Goal: Information Seeking & Learning: Learn about a topic

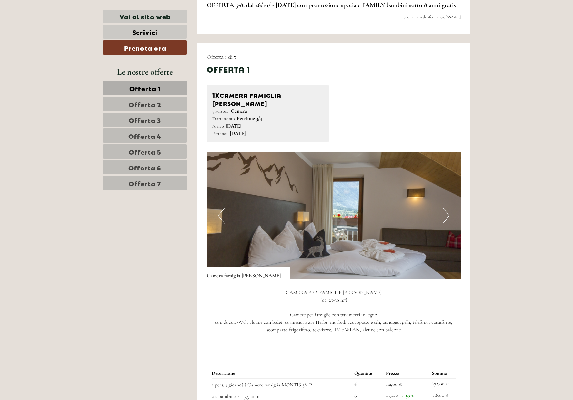
scroll to position [419, 0]
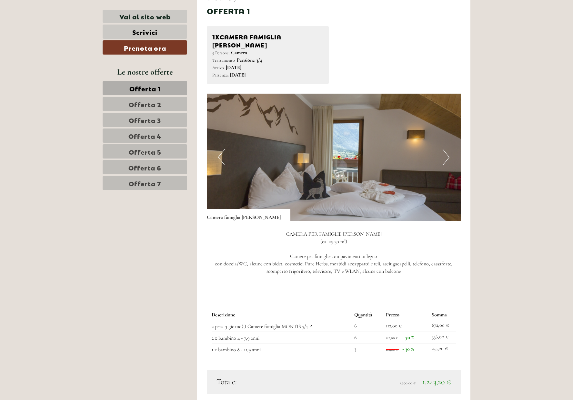
click at [448, 153] on button "Next" at bounding box center [446, 157] width 7 height 16
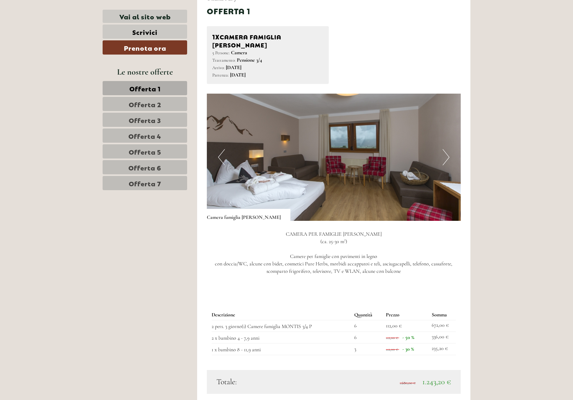
click at [447, 152] on button "Next" at bounding box center [446, 157] width 7 height 16
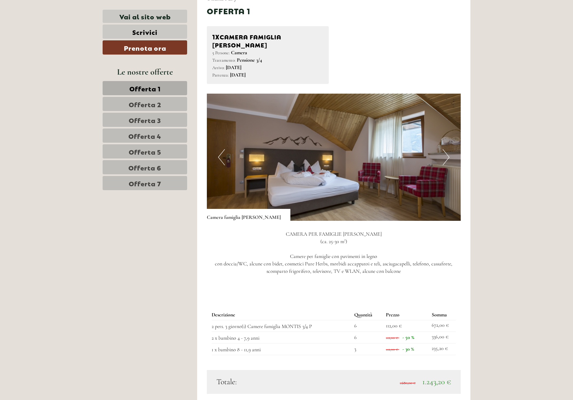
scroll to position [0, 0]
click at [447, 152] on button "Next" at bounding box center [446, 157] width 7 height 16
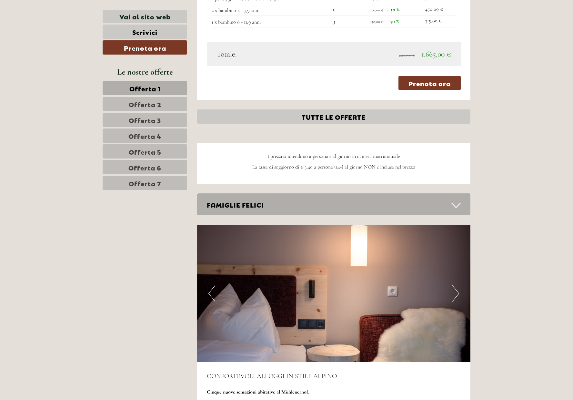
scroll to position [1686, 0]
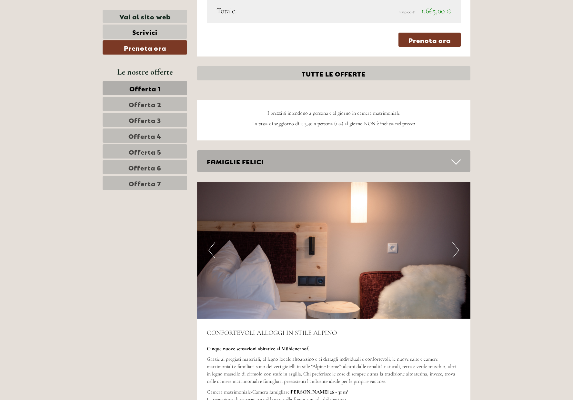
click at [459, 156] on icon at bounding box center [455, 161] width 9 height 11
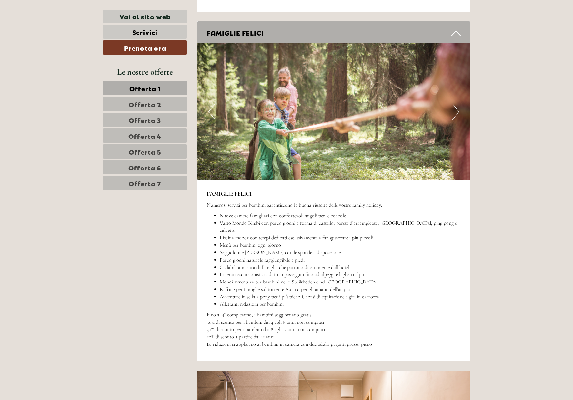
scroll to position [1829, 0]
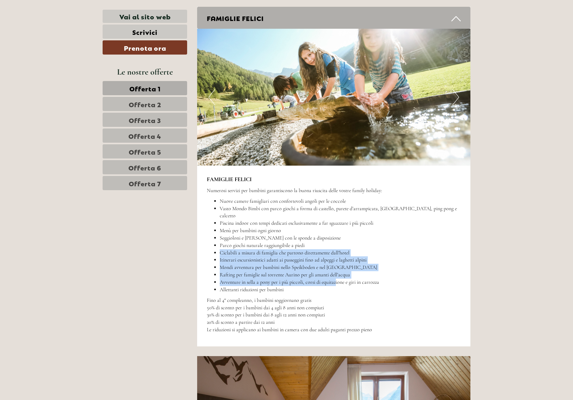
drag, startPoint x: 219, startPoint y: 220, endPoint x: 367, endPoint y: 252, distance: 151.0
click at [342, 247] on ul "Nuove camere famigliari con confortevoli angoli per le coccole Vasto Mondo Bimb…" at bounding box center [334, 245] width 254 height 96
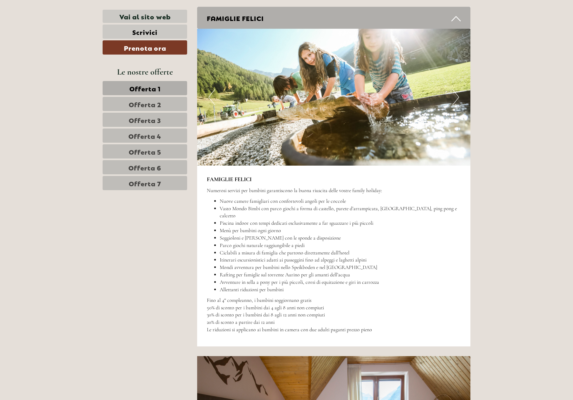
click at [374, 286] on li "Allettanti riduzioni per bambini" at bounding box center [340, 289] width 241 height 7
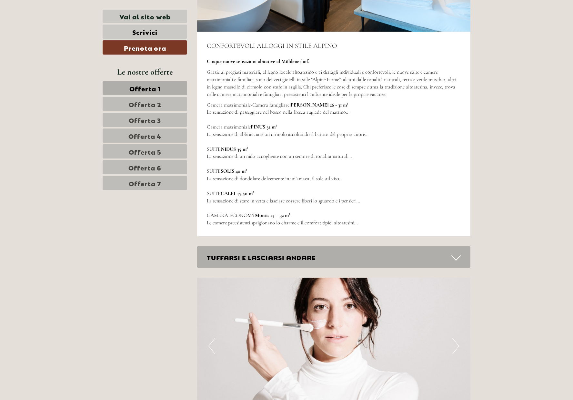
scroll to position [2332, 0]
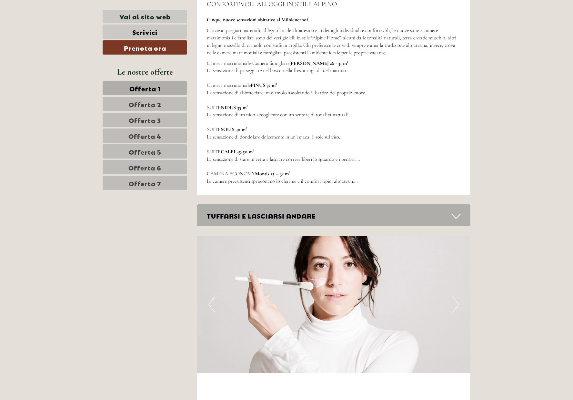
click at [384, 204] on div "TUFFARSI E LASCIARSI ANDARE" at bounding box center [334, 215] width 274 height 22
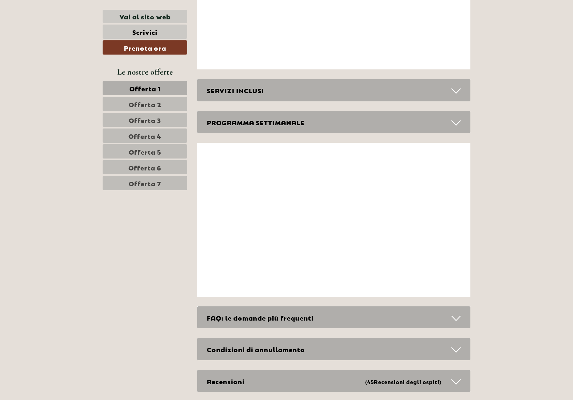
scroll to position [3238, 0]
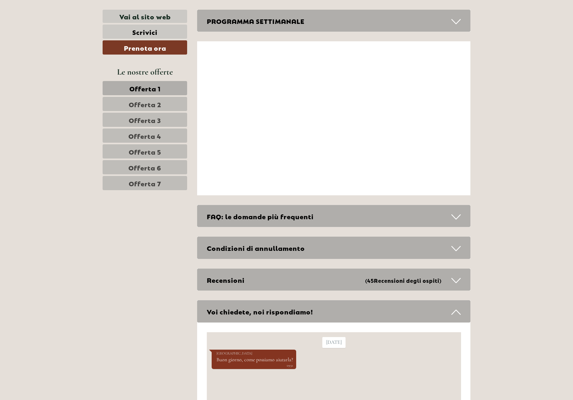
click at [376, 237] on div "Condizioni di annullamento" at bounding box center [334, 248] width 274 height 22
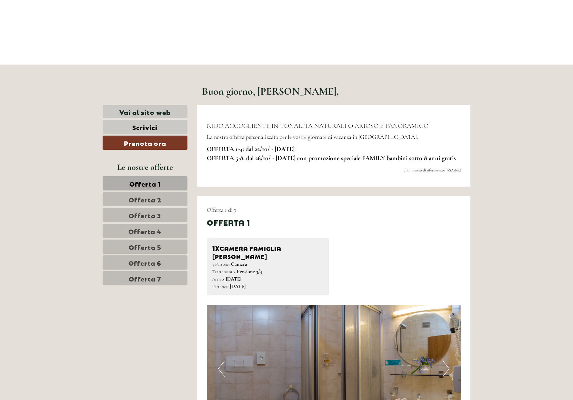
scroll to position [293, 0]
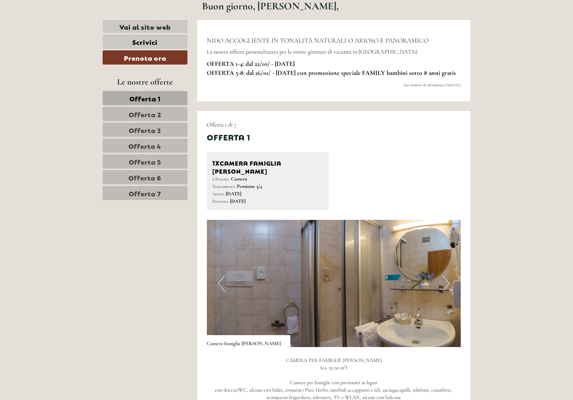
click at [149, 114] on span "Offerta 2" at bounding box center [145, 113] width 33 height 9
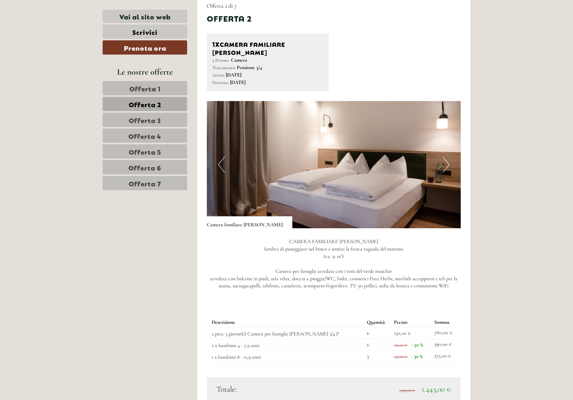
click at [155, 120] on span "Offerta 3" at bounding box center [145, 119] width 32 height 9
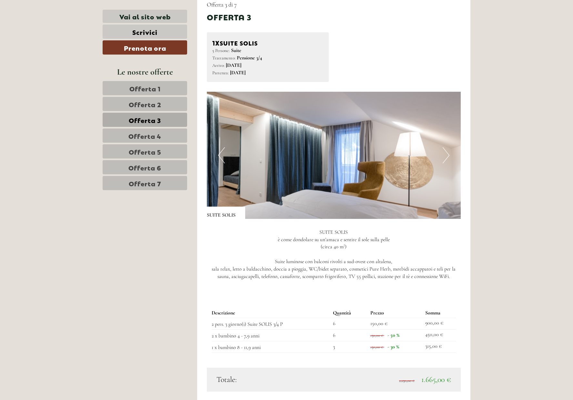
scroll to position [536, 0]
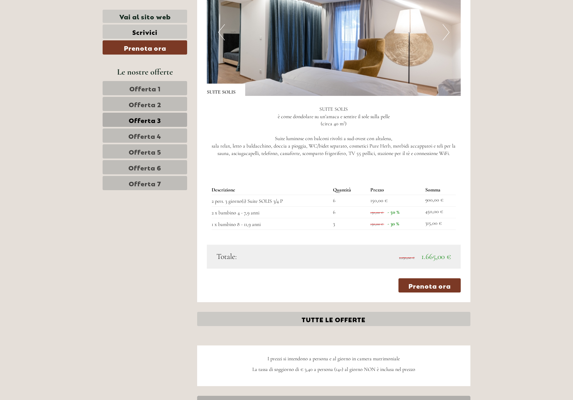
click at [161, 138] on link "Offerta 4" at bounding box center [145, 135] width 85 height 14
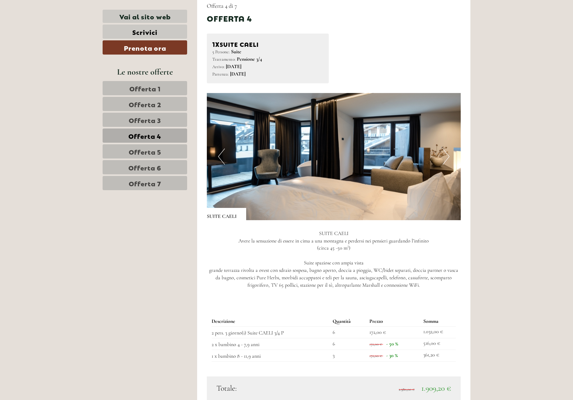
click at [161, 153] on span "Offerta 5" at bounding box center [145, 151] width 33 height 9
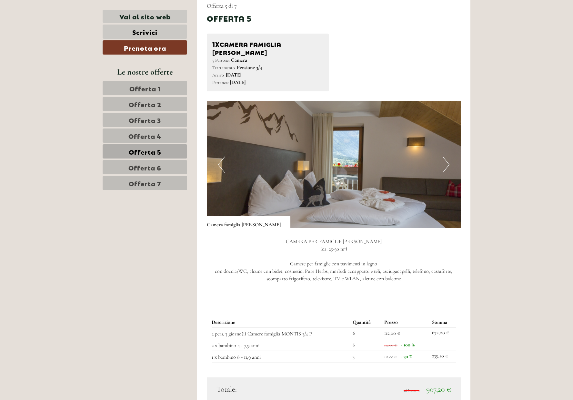
click at [154, 166] on span "Offerta 6" at bounding box center [144, 167] width 33 height 9
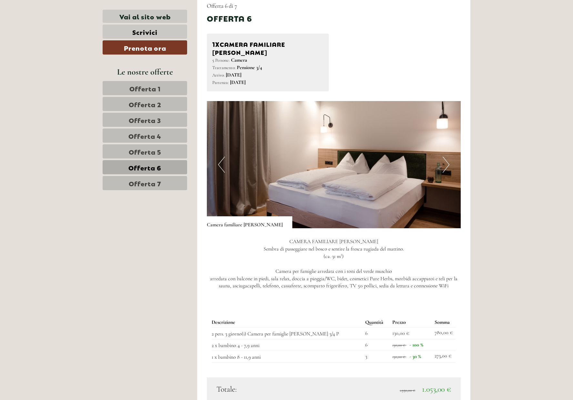
click at [152, 183] on span "Offerta 7" at bounding box center [145, 182] width 33 height 9
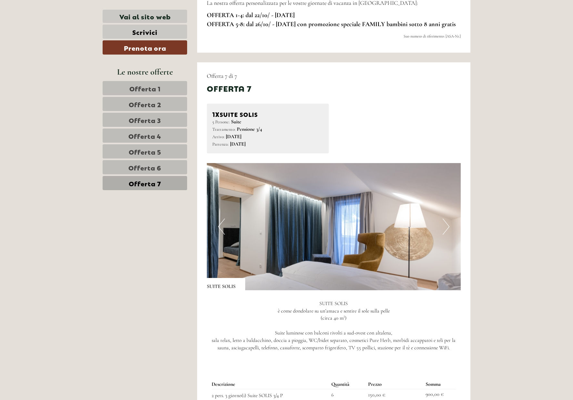
scroll to position [0, 0]
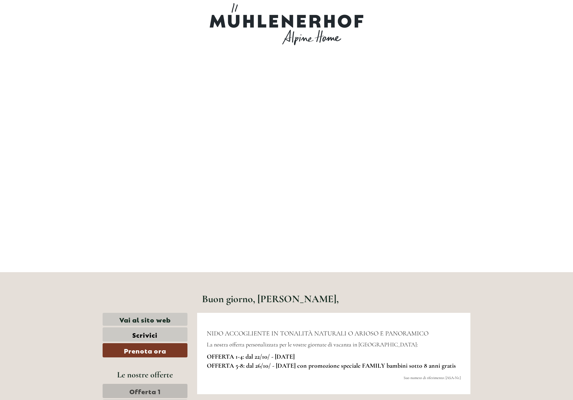
click at [291, 18] on div at bounding box center [286, 24] width 361 height 42
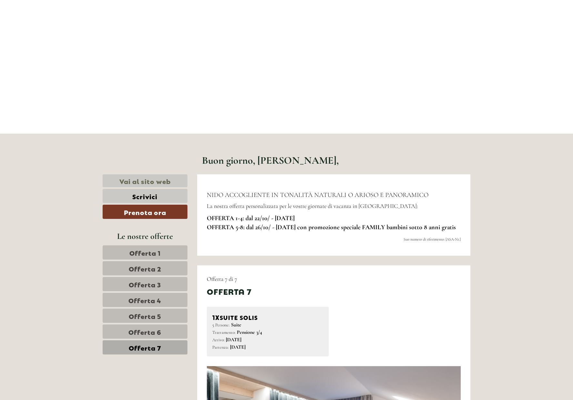
click at [137, 185] on link "Vai al sito web" at bounding box center [145, 180] width 85 height 13
drag, startPoint x: 255, startPoint y: 218, endPoint x: 310, endPoint y: 219, distance: 55.5
click at [310, 219] on p "OFFERTA 1-4: dal 22/10/ - [DATE] OFFERTA 5-8: dal 26/10/ - [DATE] con promozion…" at bounding box center [334, 223] width 254 height 18
click at [408, 297] on div "Offerta 7" at bounding box center [334, 291] width 254 height 11
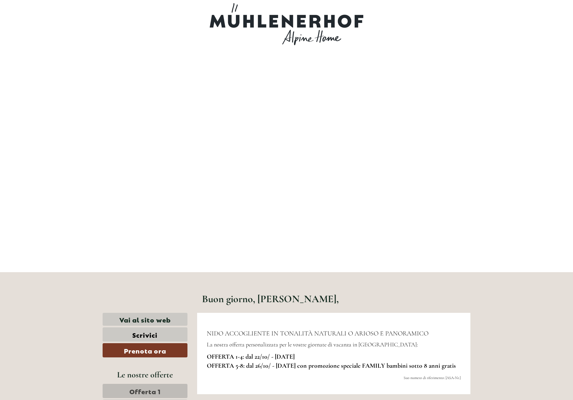
scroll to position [131, 0]
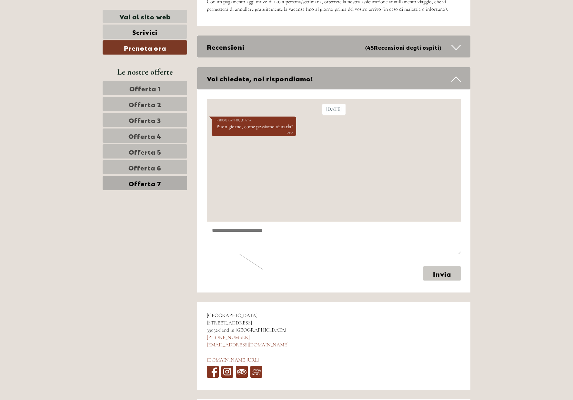
scroll to position [2588, 0]
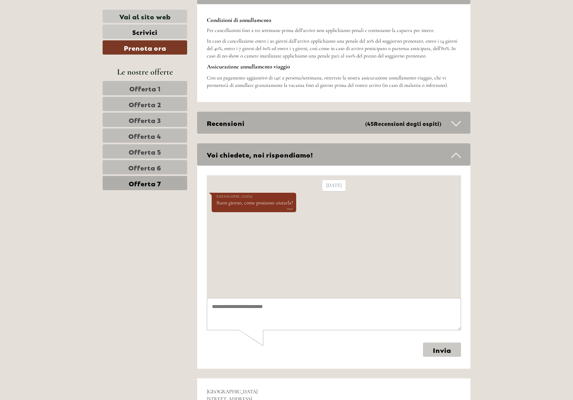
click at [238, 314] on textarea at bounding box center [333, 313] width 254 height 33
